Goal: Task Accomplishment & Management: Complete application form

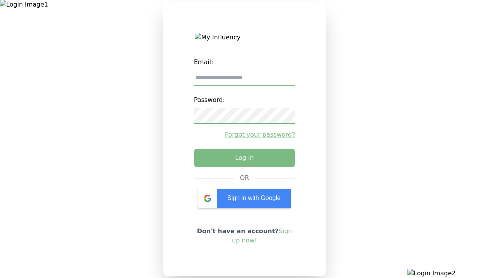
click at [244, 81] on input "email" at bounding box center [244, 78] width 101 height 16
type input "**********"
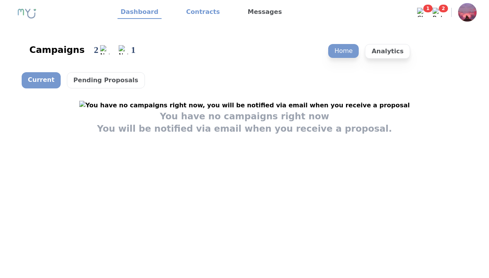
click at [198, 12] on link "Contracts" at bounding box center [203, 12] width 40 height 13
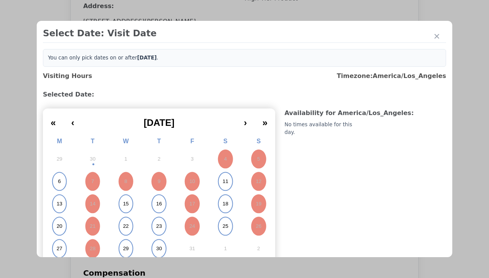
click at [125, 204] on abbr "15" at bounding box center [126, 204] width 6 height 7
click at [193, 129] on div "Please Select Submission Date" at bounding box center [193, 125] width 79 height 8
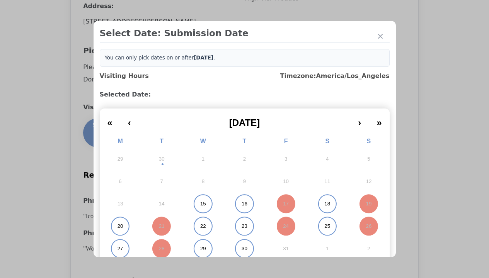
click at [200, 204] on abbr "15" at bounding box center [203, 204] width 6 height 7
